Goal: Entertainment & Leisure: Consume media (video, audio)

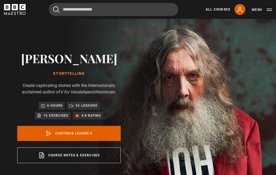
scroll to position [248, 0]
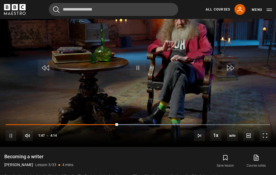
click at [49, 60] on button "10s Skip Back 10 seconds" at bounding box center [46, 68] width 19 height 24
click at [46, 53] on video-js "Video Player is loading. Play Lesson Becoming a writer 10s Skip Back 10 seconds…" at bounding box center [138, 68] width 276 height 155
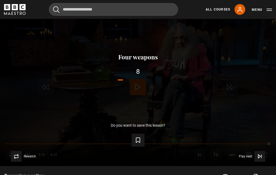
scroll to position [236, 0]
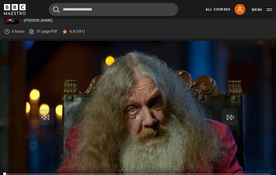
scroll to position [204, 0]
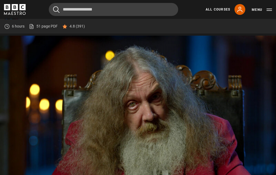
click at [92, 74] on video-js "Video Player is loading. Play Lesson Four weapons 10s Skip Back 10 seconds Paus…" at bounding box center [138, 113] width 276 height 155
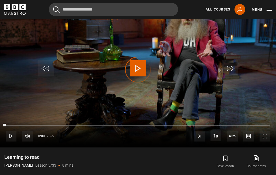
scroll to position [248, 0]
click at [138, 69] on div "Video Player is loading." at bounding box center [138, 69] width 27 height 27
click at [138, 73] on div "Video Player is loading." at bounding box center [138, 69] width 27 height 27
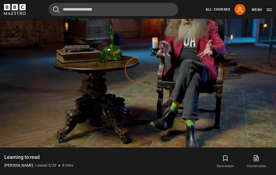
click at [144, 71] on div "Video Player is loading." at bounding box center [138, 69] width 27 height 27
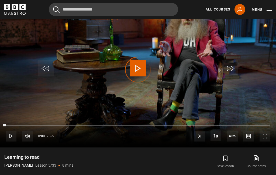
click at [137, 70] on div "Video Player is loading." at bounding box center [138, 69] width 27 height 27
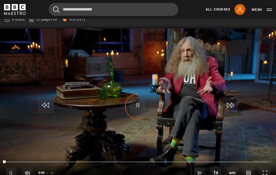
scroll to position [211, 0]
click at [137, 106] on div "Video Player is loading." at bounding box center [138, 106] width 27 height 27
click at [137, 104] on div "Video Player is loading." at bounding box center [138, 106] width 27 height 27
click at [137, 106] on div "Video Player is loading." at bounding box center [138, 106] width 27 height 27
click at [138, 104] on div "Video Player is loading." at bounding box center [138, 106] width 27 height 27
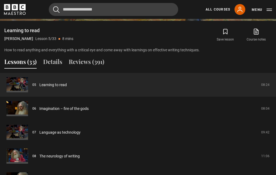
click at [39, 88] on link "Learning to read" at bounding box center [52, 85] width 27 height 6
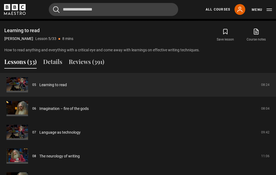
scroll to position [396, 0]
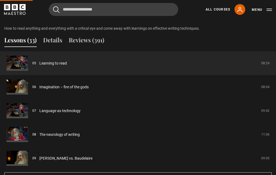
click at [53, 66] on link "Learning to read" at bounding box center [52, 63] width 27 height 6
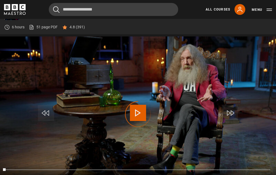
scroll to position [203, 0]
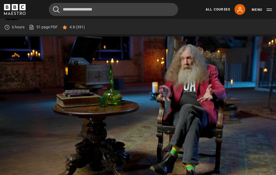
click at [52, 85] on video-js "Video Player is loading. Play Lesson Learning to read 10s Skip Back 10 seconds …" at bounding box center [138, 113] width 276 height 155
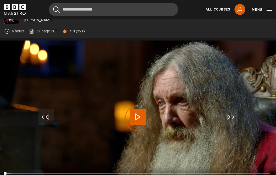
scroll to position [202, 0]
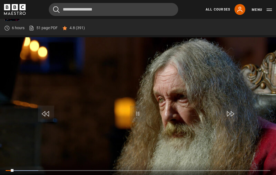
click at [79, 90] on video-js "Video Player is loading. Play Lesson Imagination – fire of the gods 10s Skip Ba…" at bounding box center [138, 114] width 276 height 155
click at [153, 126] on video-js "Video Player is loading. Play Lesson Imagination – fire of the gods 10s Skip Ba…" at bounding box center [138, 114] width 276 height 155
click at [66, 95] on video-js "Video Player is loading. Play Lesson Imagination – fire of the gods 10s Skip Ba…" at bounding box center [138, 114] width 276 height 155
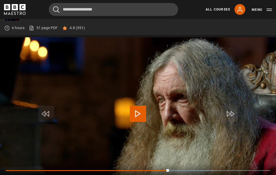
scroll to position [224, 0]
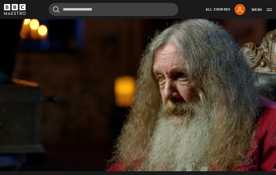
click at [147, 95] on button "Pause" at bounding box center [138, 92] width 19 height 24
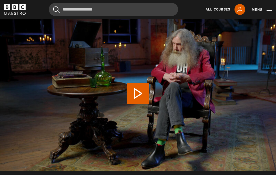
scroll to position [199, 0]
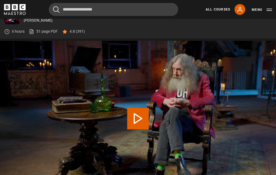
click at [133, 123] on button "Play Lesson Language as technology" at bounding box center [138, 119] width 22 height 22
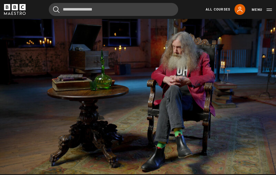
scroll to position [221, 0]
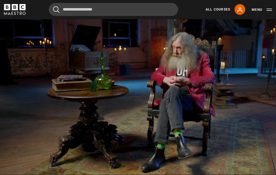
click at [73, 84] on video-js "Video Player is loading. Play Lesson Language as technology 10s Skip Back 10 se…" at bounding box center [138, 96] width 276 height 155
click at [77, 84] on video-js "Video Player is loading. Play Lesson Language as technology 10s Skip Back 10 se…" at bounding box center [138, 96] width 276 height 155
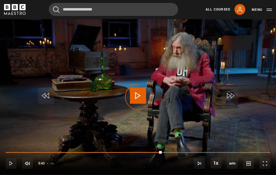
scroll to position [228, 0]
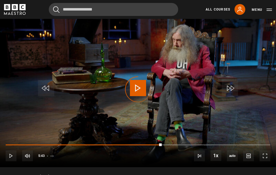
click at [140, 92] on div "Video Player is loading." at bounding box center [138, 89] width 27 height 27
click at [212, 79] on video-js "Video Player is loading. Play Lesson Language as technology 10s Skip Back 10 se…" at bounding box center [138, 89] width 276 height 155
click at [138, 90] on div "Video Player is loading." at bounding box center [138, 89] width 27 height 27
click at [139, 92] on div "Video Player is loading." at bounding box center [138, 89] width 27 height 27
click at [136, 88] on div "Video Player is loading." at bounding box center [138, 89] width 27 height 27
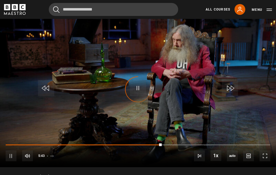
click at [137, 92] on div "Video Player is loading." at bounding box center [138, 89] width 27 height 27
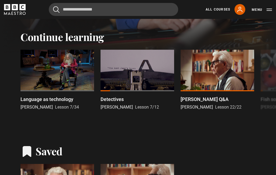
scroll to position [111, 0]
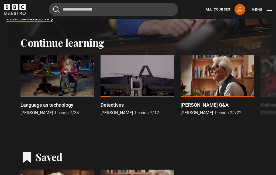
click at [58, 69] on div at bounding box center [57, 76] width 74 height 42
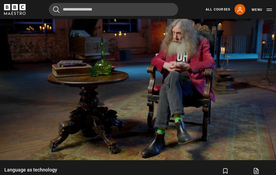
scroll to position [232, 0]
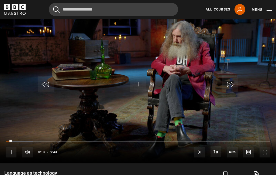
click at [222, 104] on video-js "Video Player is loading. Play Lesson Language as technology 10s Skip Back 10 se…" at bounding box center [138, 85] width 276 height 155
click at [244, 49] on video-js "Video Player is loading. Play Lesson Language as technology 10s Skip Back 10 se…" at bounding box center [138, 85] width 276 height 155
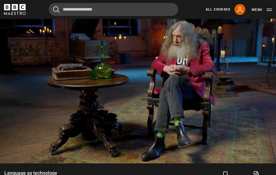
click at [236, 52] on video-js "Video Player is loading. Play Lesson Language as technology 10s Skip Back 10 se…" at bounding box center [138, 85] width 276 height 155
click at [242, 47] on video-js "Video Player is loading. Play Lesson Language as technology 10s Skip Back 10 se…" at bounding box center [138, 85] width 276 height 155
click at [47, 26] on video-js "Video Player is loading. Play Lesson Language as technology 10s Skip Back 10 se…" at bounding box center [138, 85] width 276 height 155
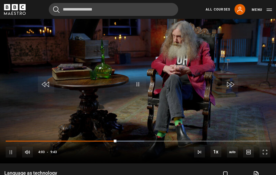
click at [243, 56] on video-js "Video Player is loading. Play Lesson Language as technology 10s Skip Back 10 se…" at bounding box center [138, 85] width 276 height 155
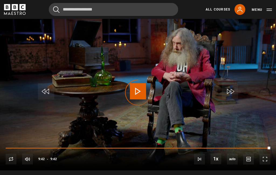
scroll to position [222, 0]
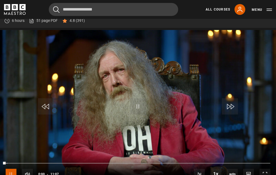
scroll to position [216, 0]
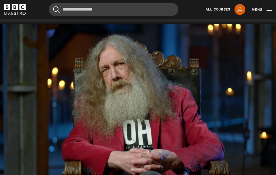
click at [77, 91] on video-js "Video Player is loading. Play Lesson The neurology of writing 10s Skip Back 10 …" at bounding box center [138, 101] width 276 height 155
click at [108, 79] on video-js "Video Player is loading. Play Lesson The neurology of writing 10s Skip Back 10 …" at bounding box center [138, 101] width 276 height 155
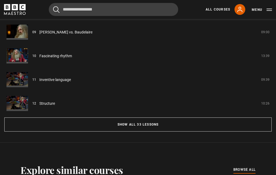
scroll to position [450, 0]
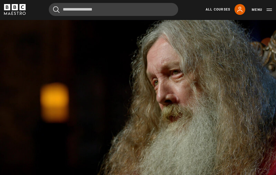
scroll to position [219, 0]
click at [122, 81] on video-js "Video Player is loading. Play Lesson Hemingway vs. Baudelaire 10s Skip Back 10 …" at bounding box center [138, 97] width 276 height 155
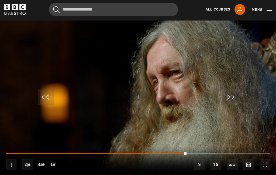
click at [105, 78] on video-js "Video Player is loading. Play Lesson Hemingway vs. Baudelaire 10s Skip Back 10 …" at bounding box center [138, 97] width 276 height 155
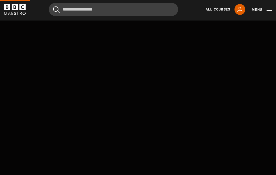
scroll to position [199, 0]
